Goal: Task Accomplishment & Management: Manage account settings

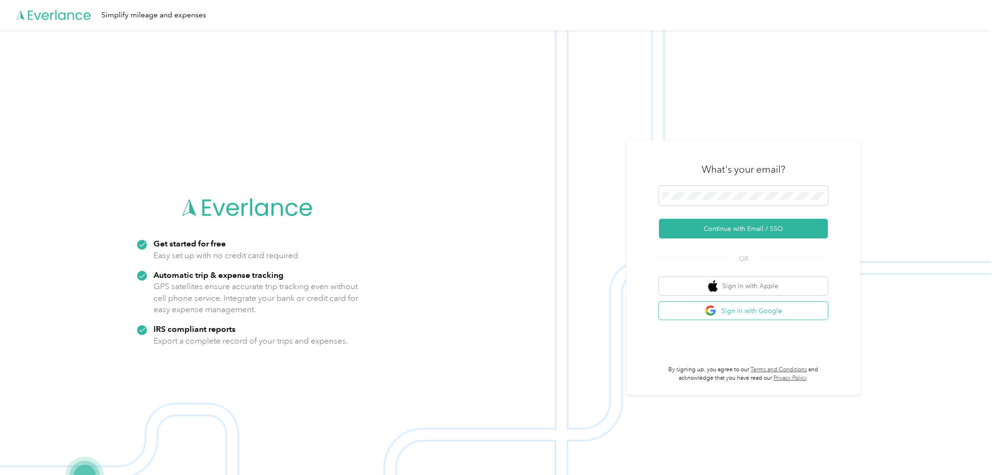
click at [733, 307] on button "Sign in with Google" at bounding box center [743, 311] width 169 height 18
click at [724, 226] on button "Continue with Email / SSO" at bounding box center [743, 229] width 169 height 20
click at [611, 193] on div "Get started for free Easy set up with no credit card required Automatic trip & …" at bounding box center [495, 267] width 991 height 475
click at [659, 219] on button "Continue with Email / SSO" at bounding box center [743, 229] width 169 height 20
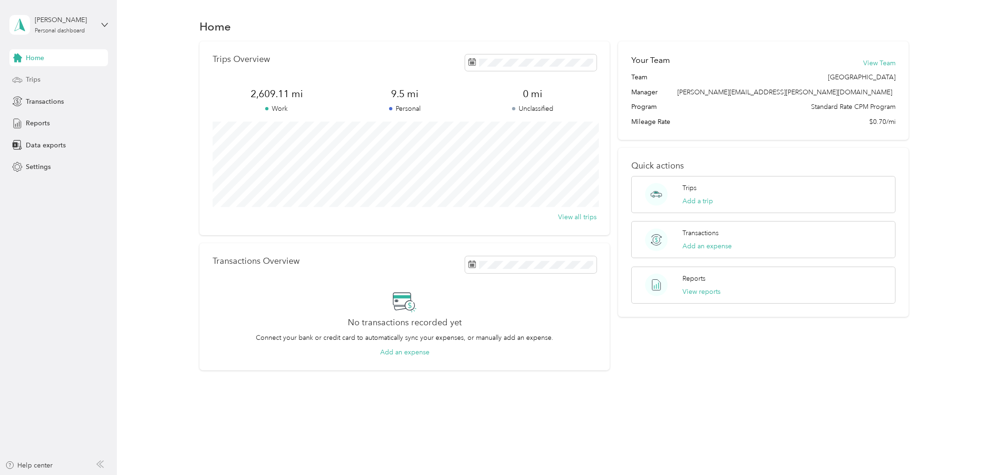
click at [43, 82] on div "Trips" at bounding box center [58, 79] width 99 height 17
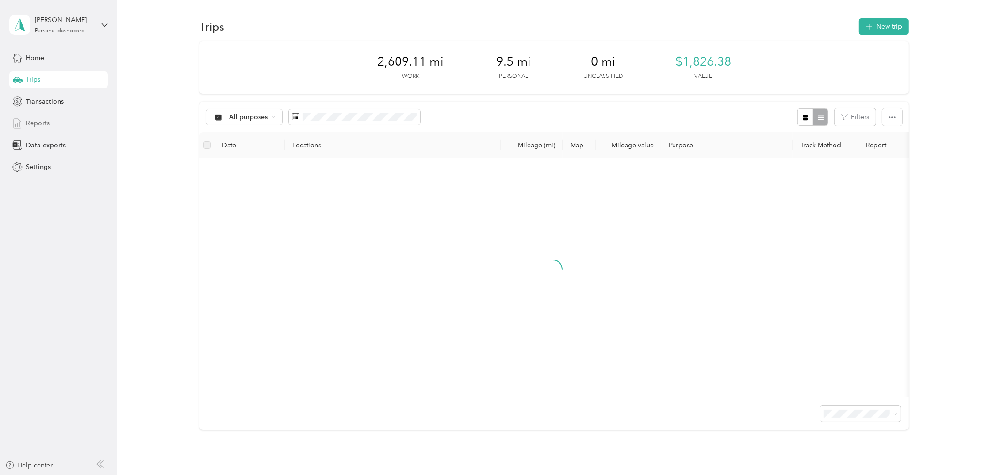
click at [47, 130] on div "Reports" at bounding box center [58, 123] width 99 height 17
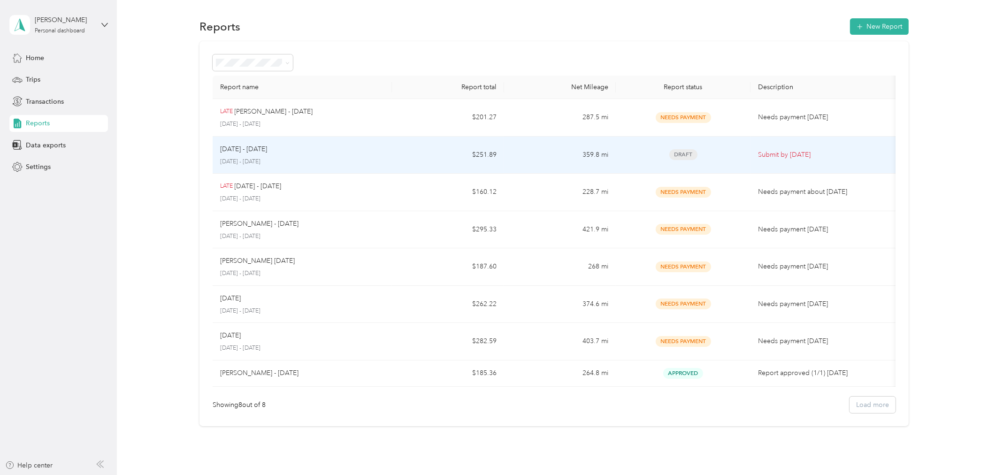
click at [565, 153] on td "359.8 mi" at bounding box center [560, 156] width 112 height 38
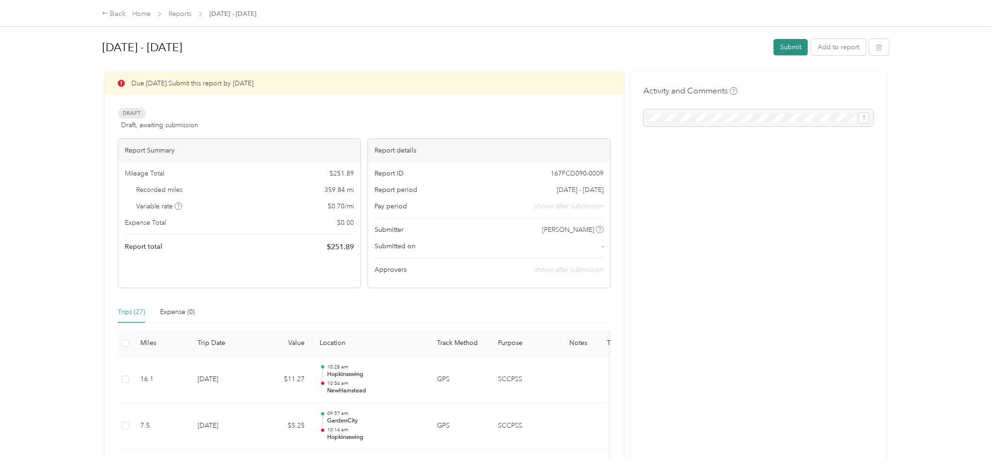
click at [787, 46] on button "Submit" at bounding box center [790, 47] width 34 height 16
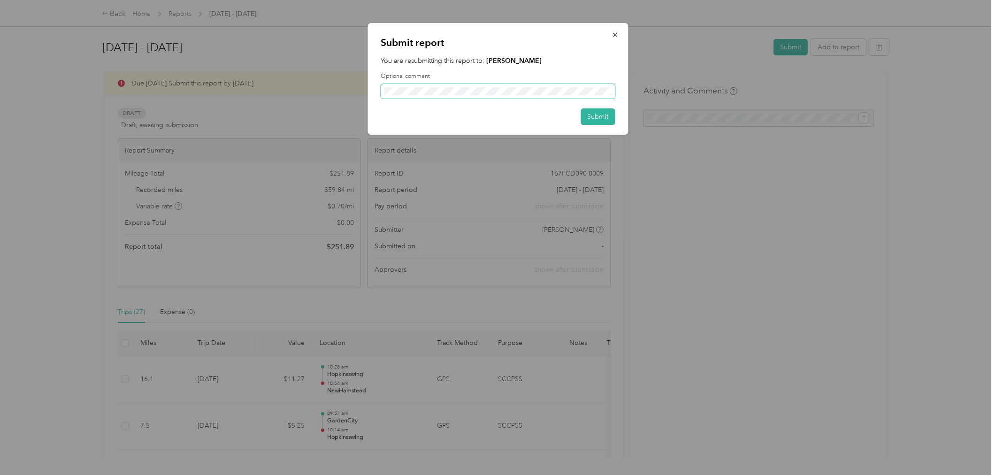
click at [365, 474] on div "Submit report You are resubmitting this report to: Rony Mathieu Optional commen…" at bounding box center [495, 475] width 991 height 0
click at [604, 116] on button "Submit" at bounding box center [598, 116] width 34 height 16
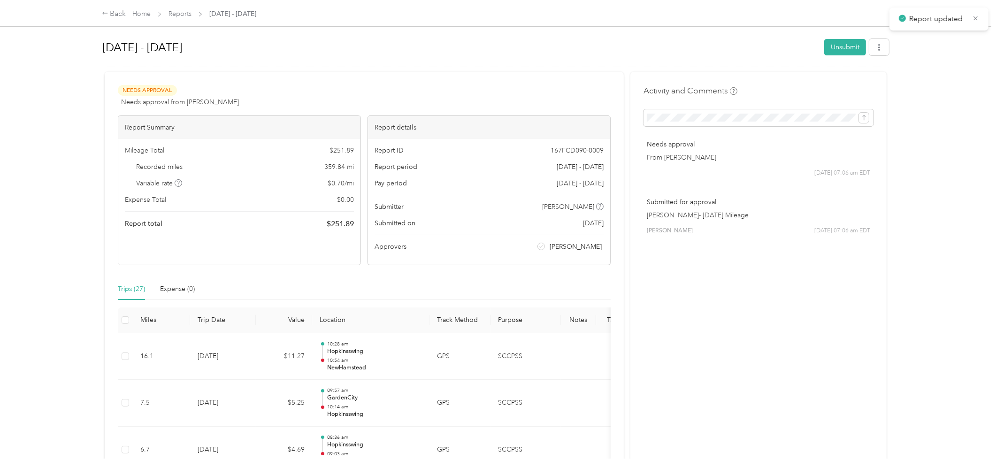
scroll to position [104, 0]
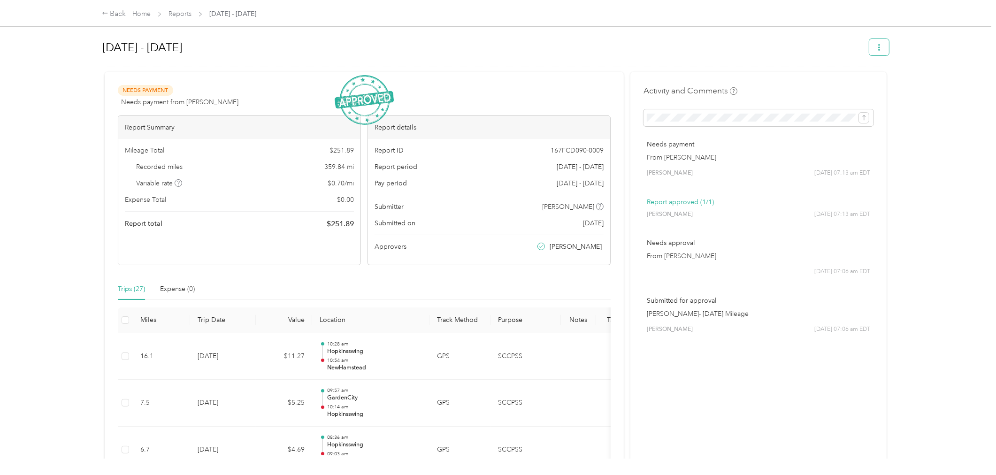
click at [878, 45] on icon "button" at bounding box center [878, 47] width 7 height 7
click at [861, 84] on span "Download" at bounding box center [848, 81] width 31 height 10
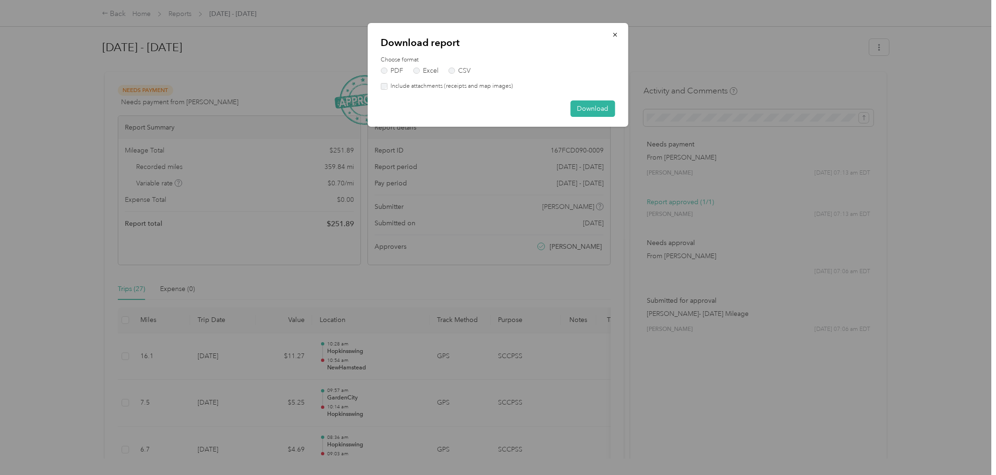
click at [467, 89] on label "Include attachments (receipts and map images)" at bounding box center [450, 86] width 126 height 8
click at [603, 107] on button "Download" at bounding box center [593, 108] width 45 height 16
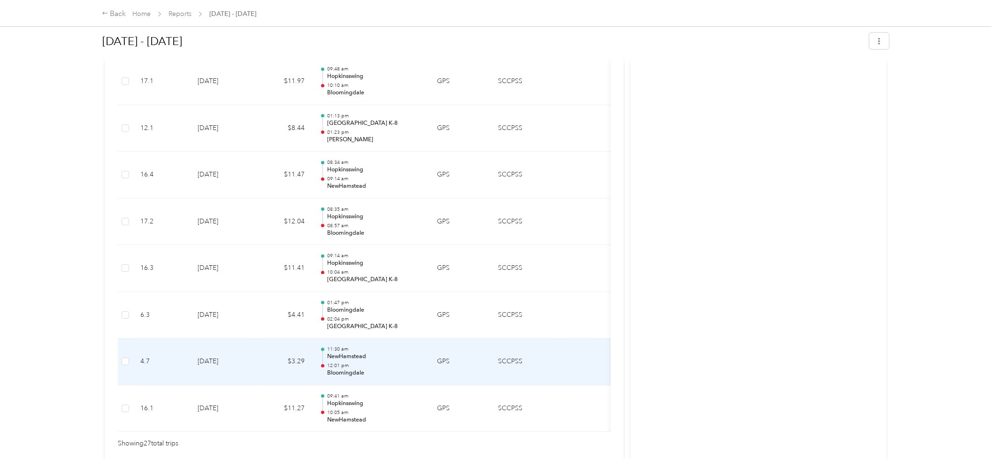
scroll to position [1110, 0]
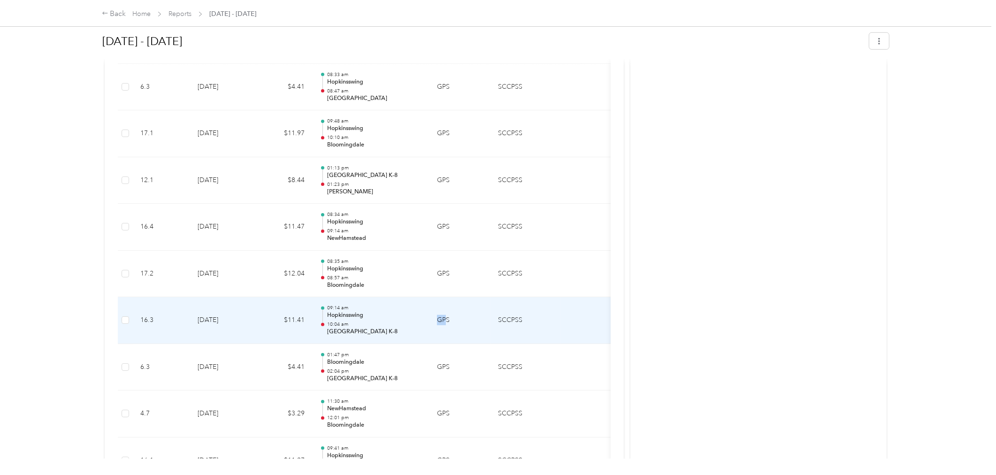
drag, startPoint x: 444, startPoint y: 324, endPoint x: 432, endPoint y: 323, distance: 12.2
click at [432, 323] on td "GPS" at bounding box center [459, 320] width 61 height 47
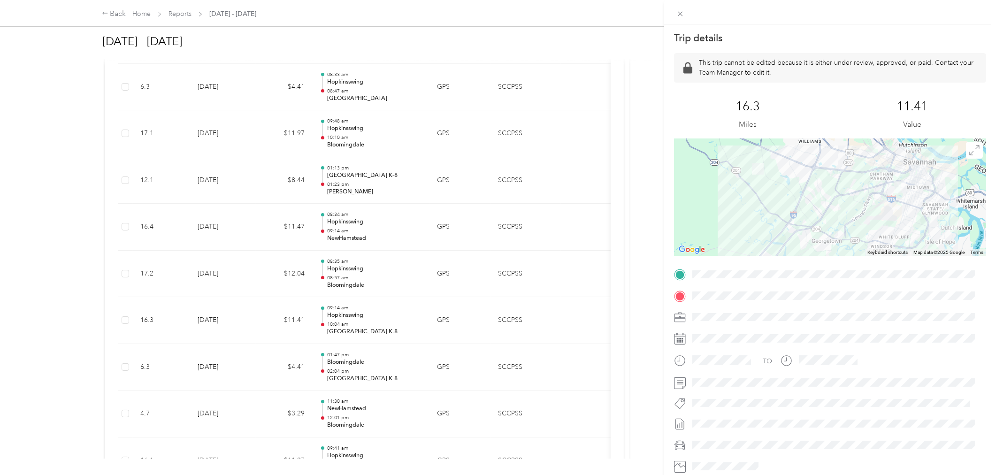
click at [400, 346] on div "Trip details This trip cannot be edited because it is either under review, appr…" at bounding box center [498, 237] width 996 height 475
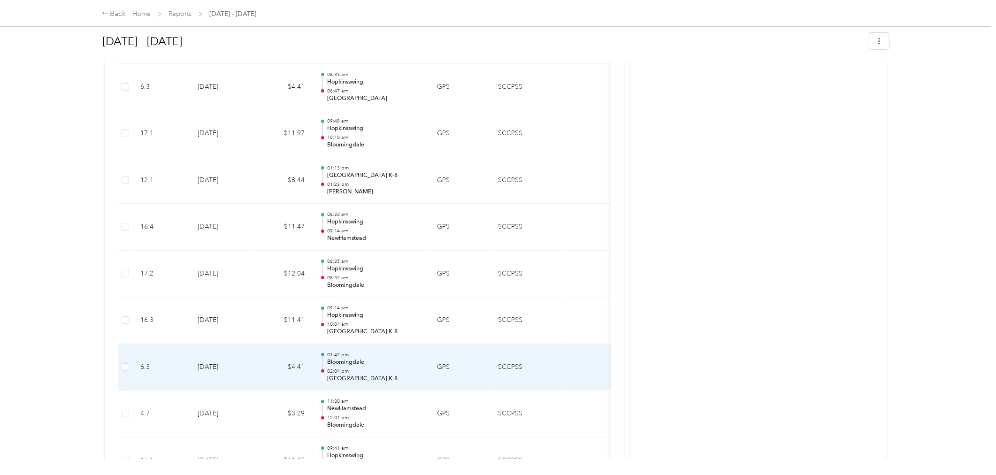
scroll to position [1162, 0]
